Goal: Information Seeking & Learning: Learn about a topic

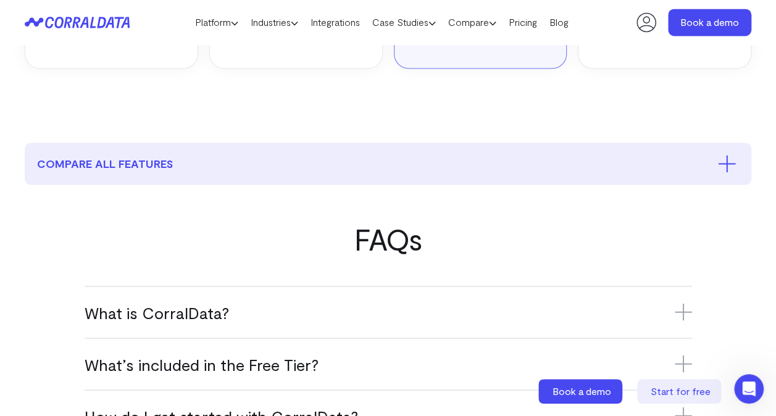
scroll to position [928, 0]
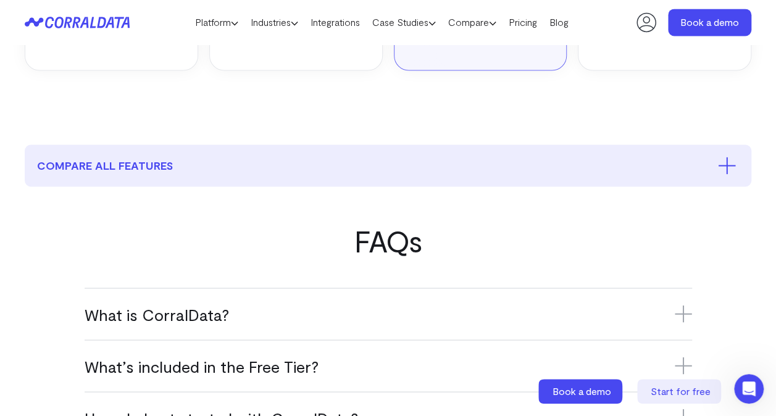
click at [684, 314] on icon at bounding box center [683, 314] width 17 height 0
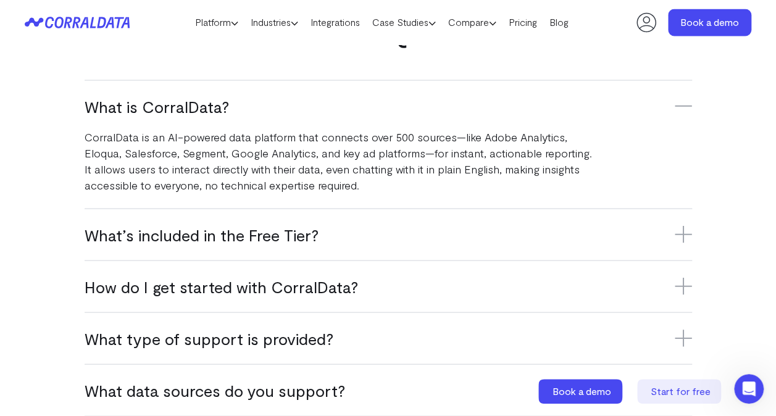
scroll to position [1136, 0]
click at [683, 234] on icon at bounding box center [683, 233] width 0 height 17
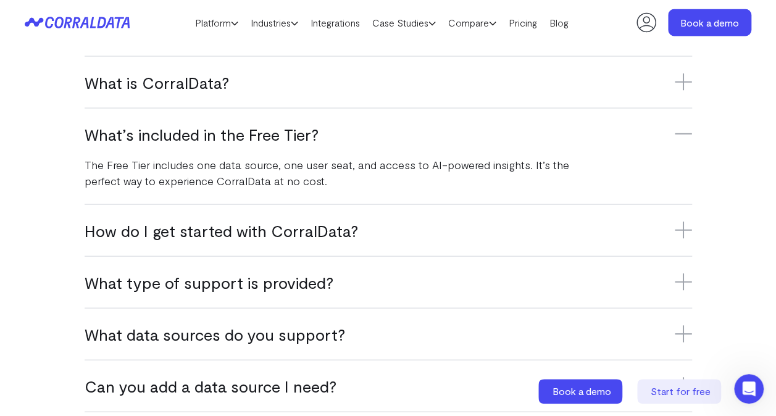
scroll to position [1161, 0]
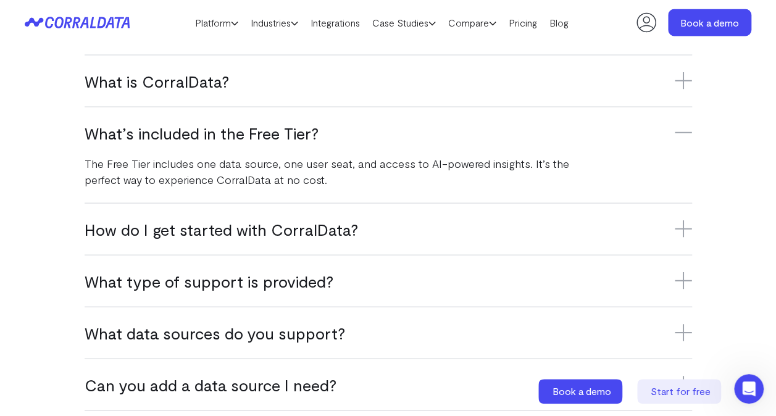
click at [683, 234] on icon at bounding box center [683, 228] width 0 height 17
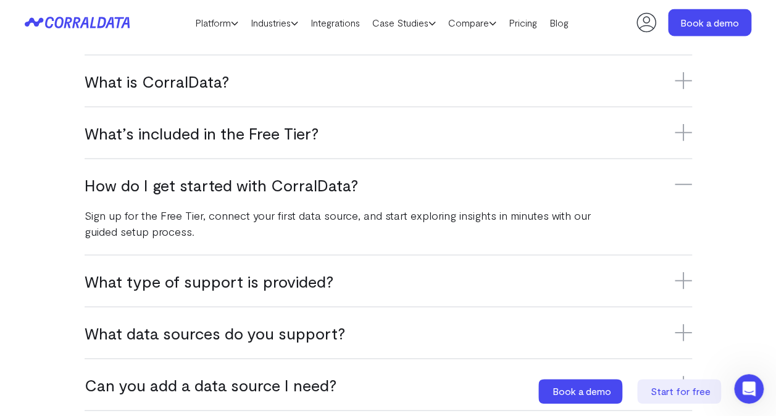
scroll to position [1283, 0]
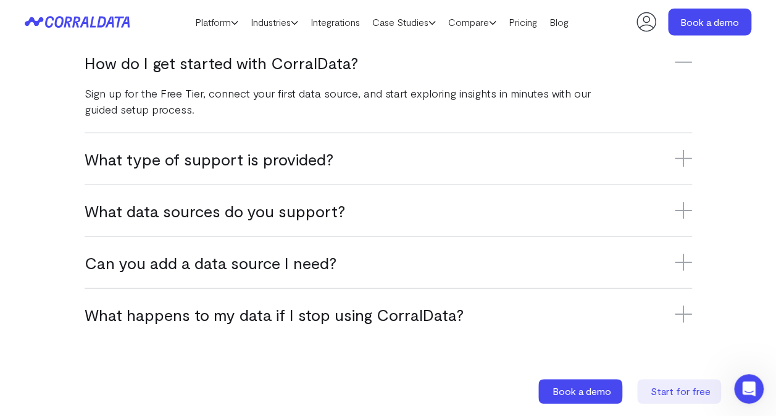
click at [684, 215] on icon at bounding box center [683, 210] width 17 height 17
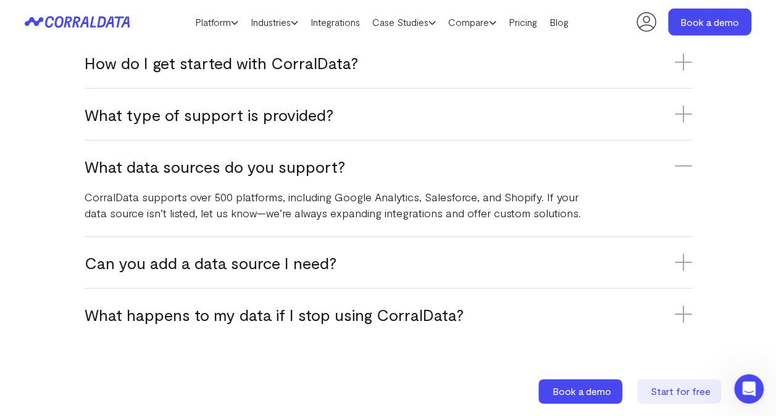
scroll to position [1311, 0]
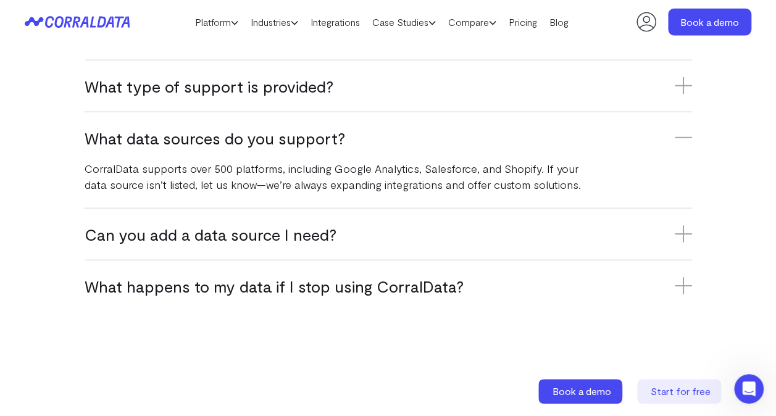
click at [679, 244] on div "Can you add a data source I need? Yes, we’re constantly adding new integrations…" at bounding box center [388, 234] width 607 height 52
click at [684, 237] on icon at bounding box center [683, 233] width 17 height 17
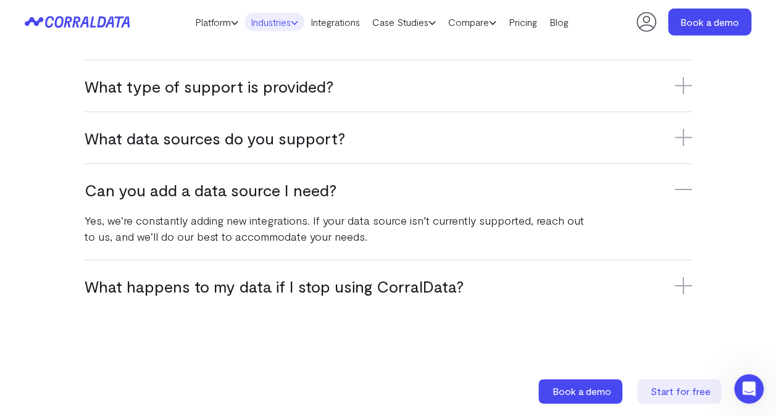
click at [255, 21] on link "Industries" at bounding box center [274, 22] width 60 height 19
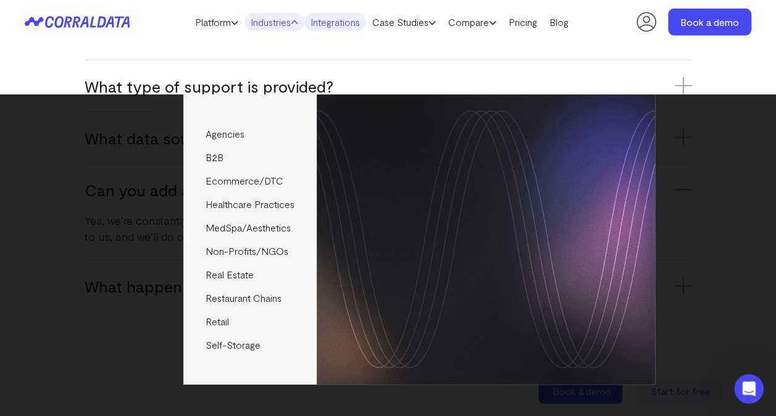
click at [333, 26] on link "Integrations" at bounding box center [335, 22] width 62 height 19
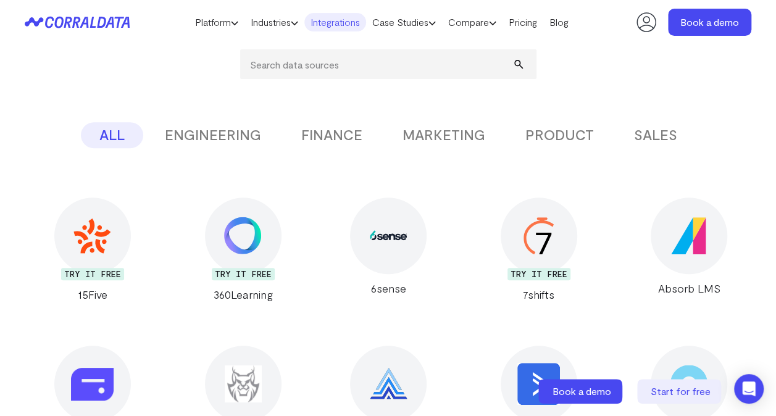
scroll to position [195, 0]
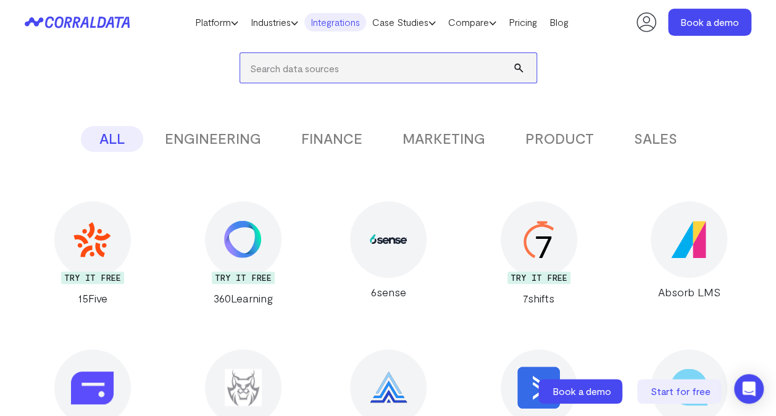
click at [333, 69] on input "search" at bounding box center [388, 68] width 296 height 30
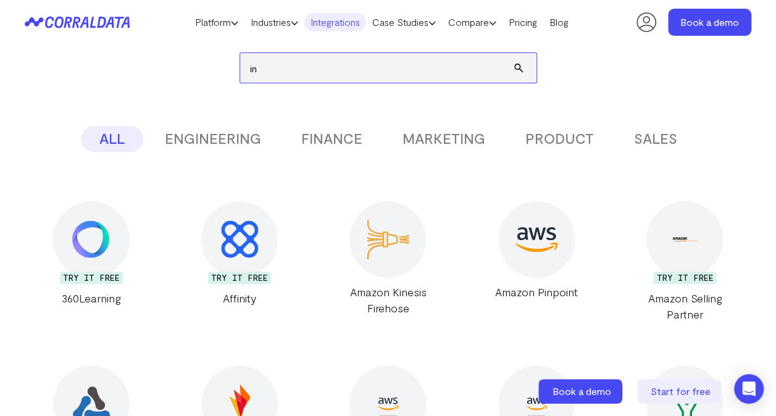
type input "i"
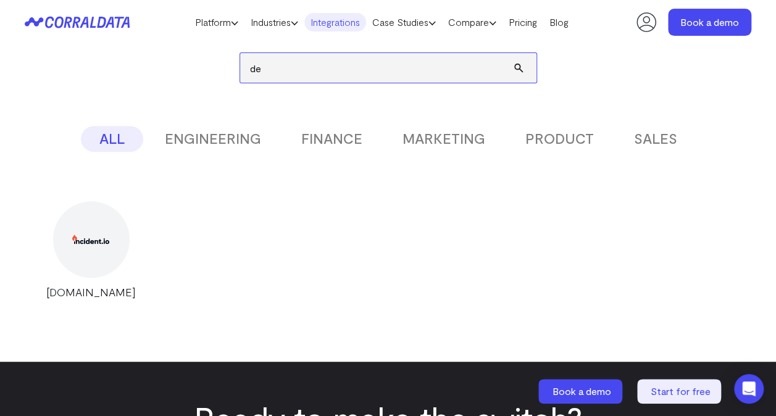
type input "d"
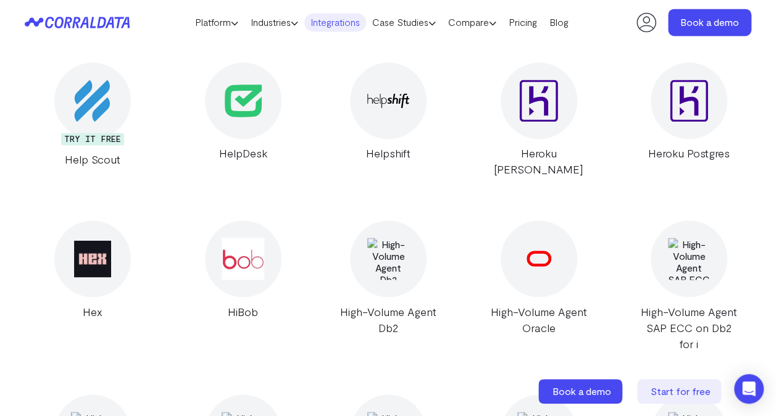
scroll to position [10297, 0]
